Goal: Obtain resource: Obtain resource

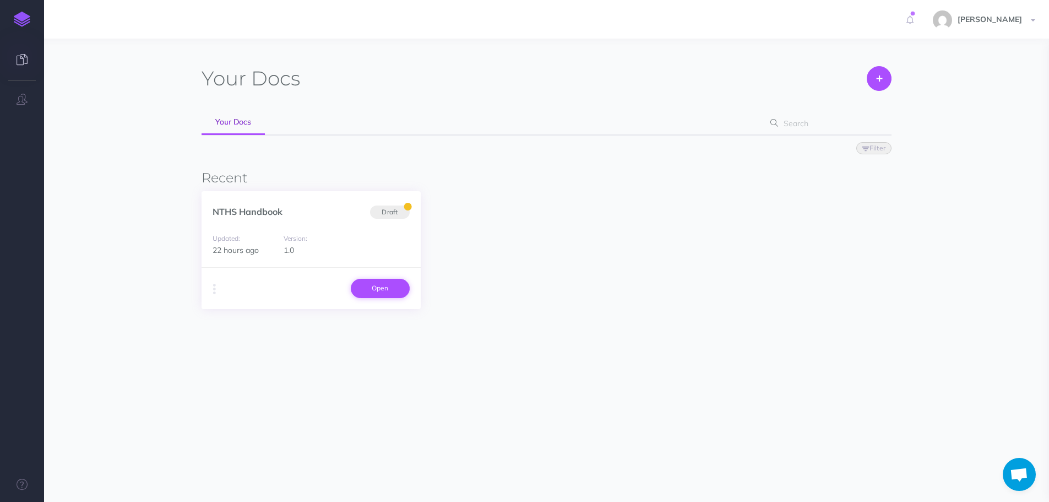
click at [373, 289] on link "Open" at bounding box center [380, 288] width 59 height 19
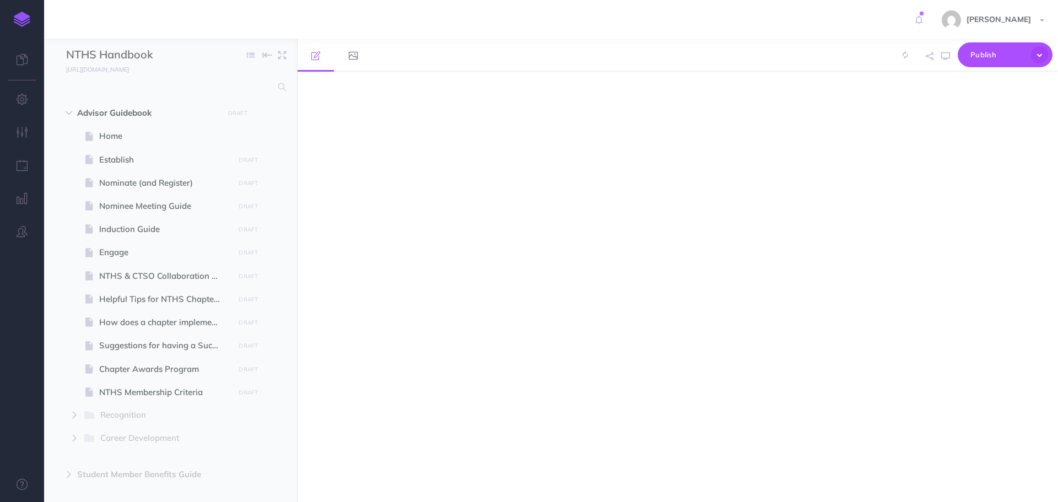
select select "null"
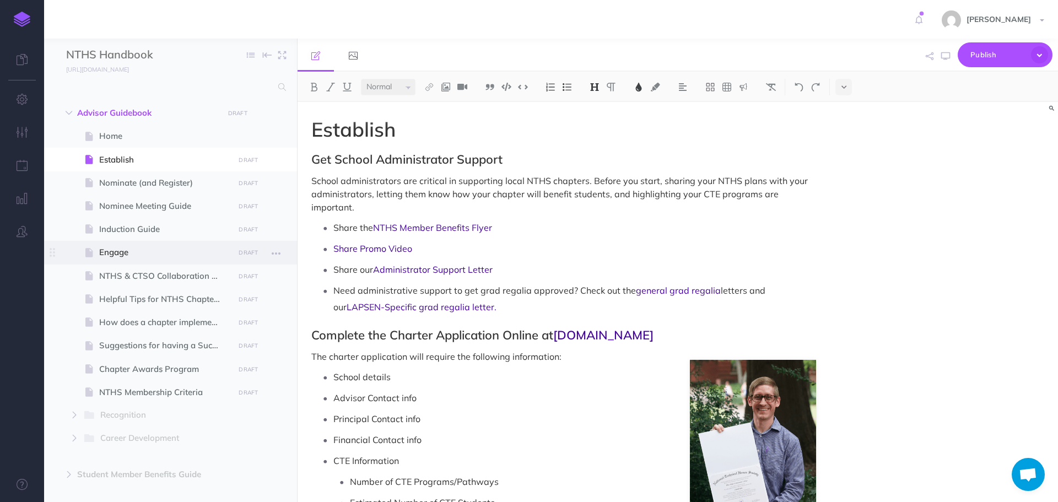
scroll to position [33, 0]
click at [154, 273] on span "NTHS & CTSO Collaboration Guide" at bounding box center [165, 275] width 132 height 13
select select "null"
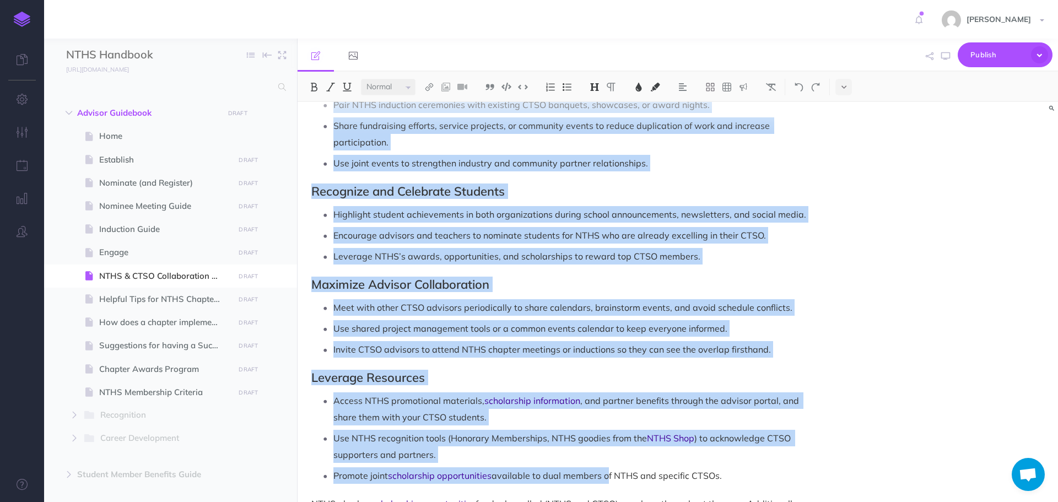
scroll to position [1015, 0]
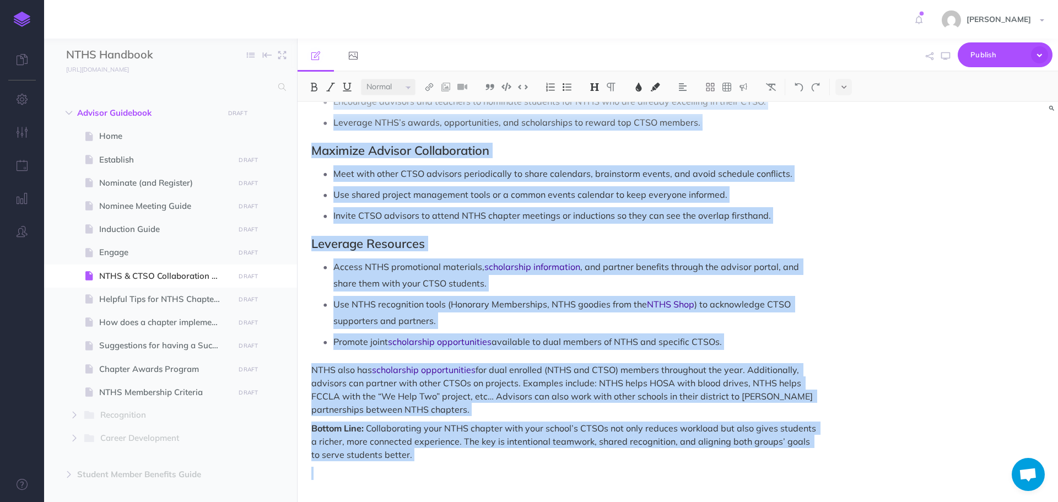
drag, startPoint x: 313, startPoint y: 128, endPoint x: 606, endPoint y: 463, distance: 444.7
copy div "LORE & IPSU Dolorsitametc Adipi Eli sed d EIUS Tempori utlabor etdo mag ali’e a…"
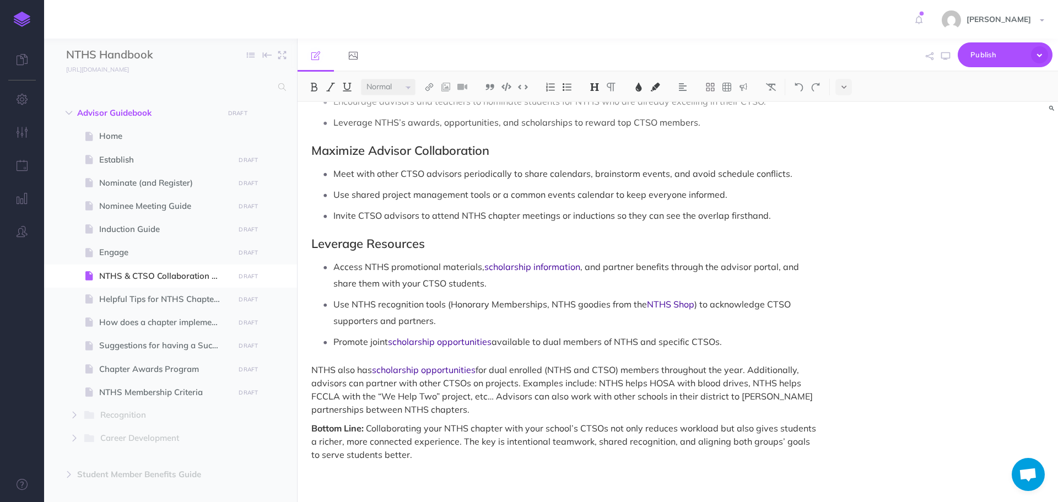
click at [868, 187] on div "NTHS & CTSO Collaboration Guide Are you a CTSO Advisor feeling like you don’t h…" at bounding box center [677, 302] width 760 height 400
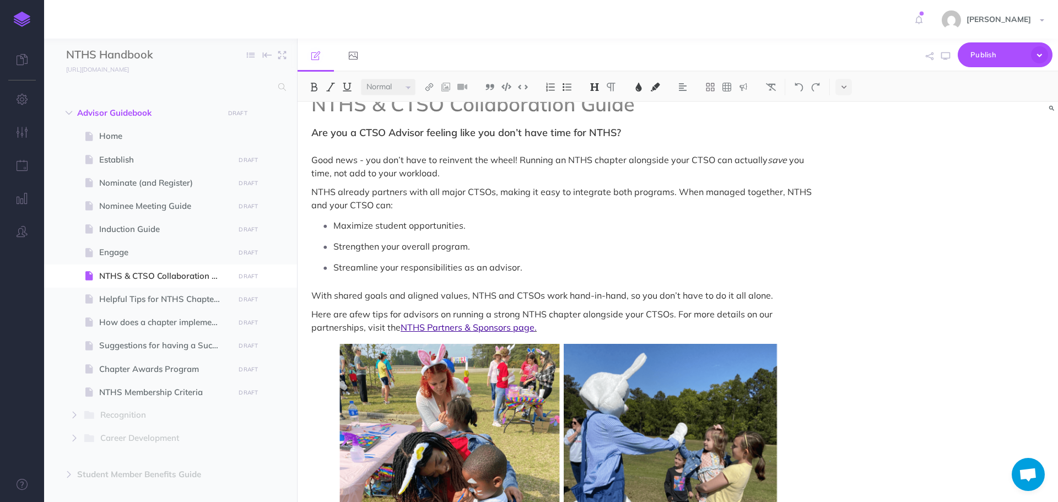
scroll to position [24, 0]
